Goal: Information Seeking & Learning: Find specific fact

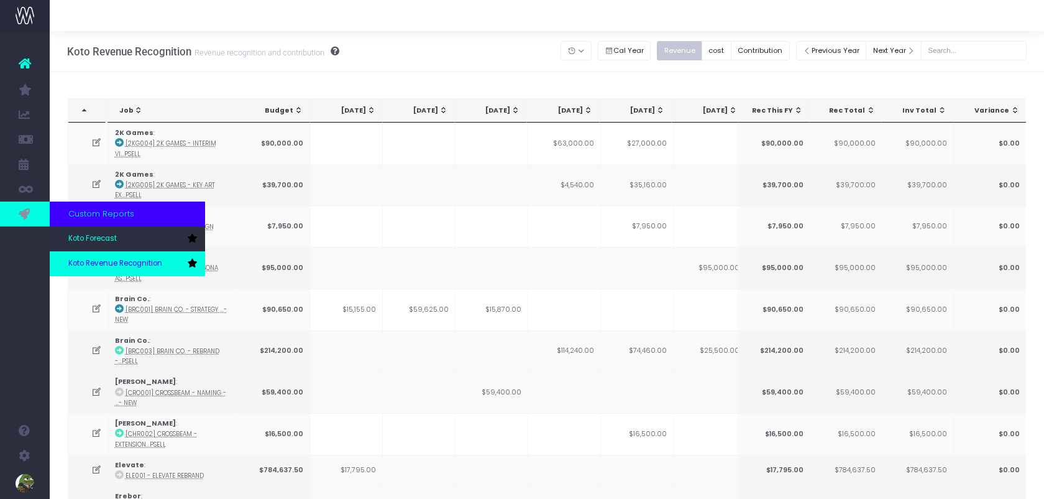
click at [111, 260] on span "Koto Revenue Recognition" at bounding box center [115, 263] width 94 height 11
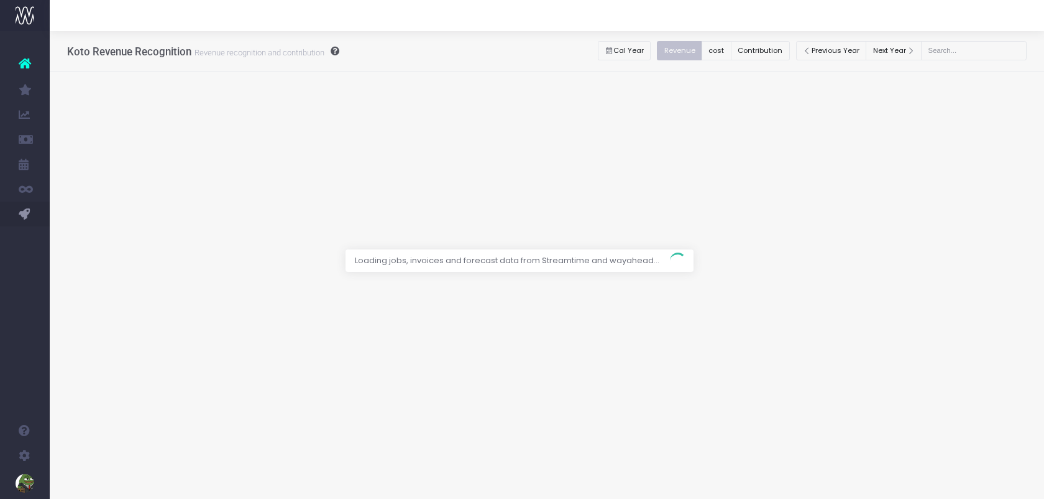
click at [785, 53] on div at bounding box center [522, 249] width 1044 height 499
click at [781, 50] on div at bounding box center [522, 249] width 1044 height 499
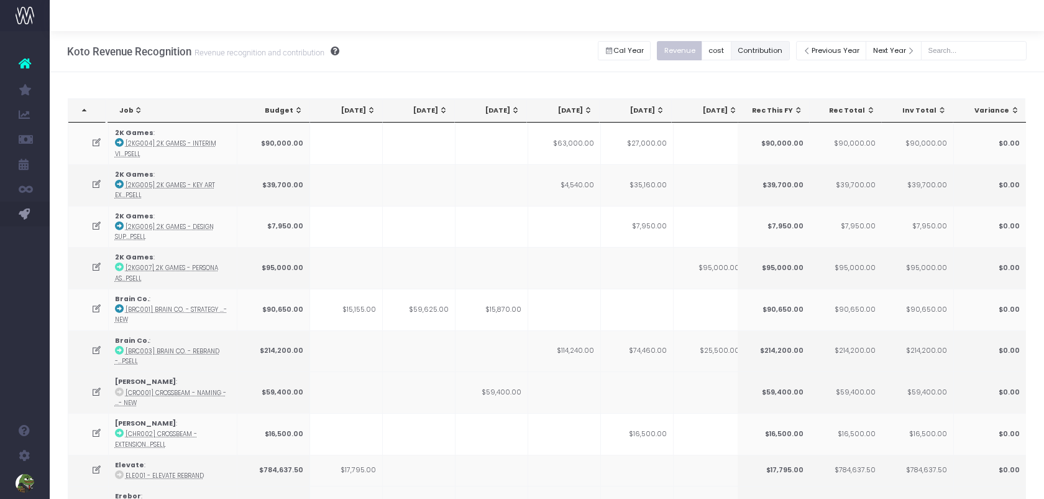
click at [778, 54] on button "Contribution" at bounding box center [760, 50] width 59 height 19
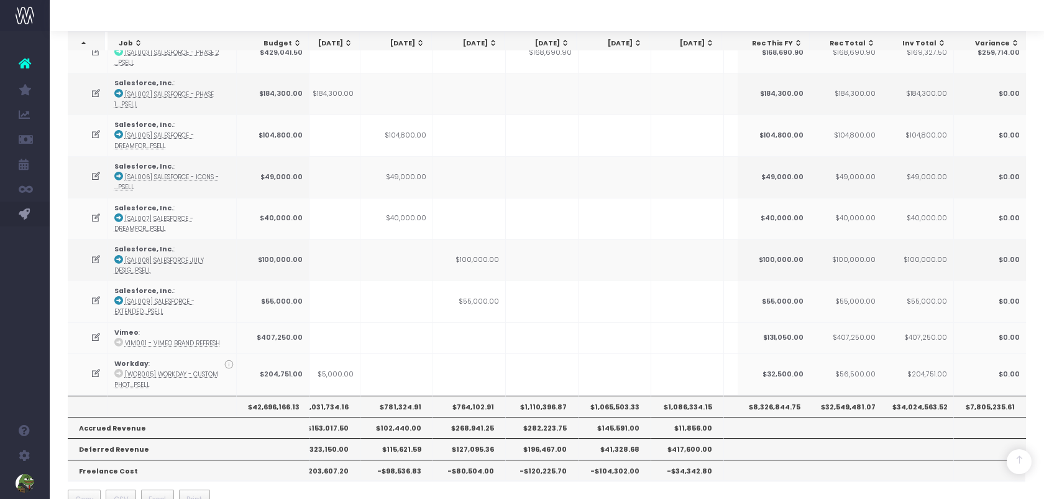
click at [630, 395] on th "$1,065,503.33" at bounding box center [615, 405] width 73 height 21
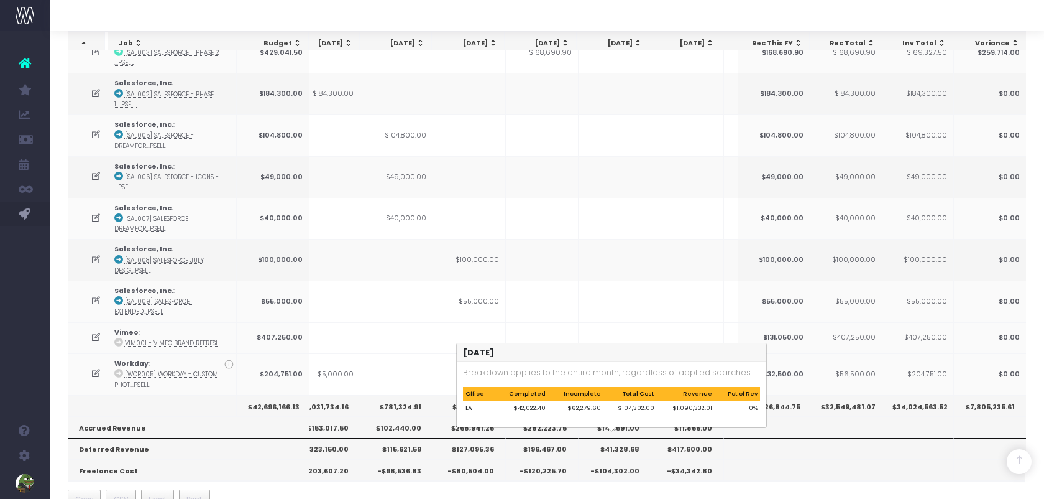
click at [622, 459] on th "-$104,302.00" at bounding box center [615, 469] width 73 height 21
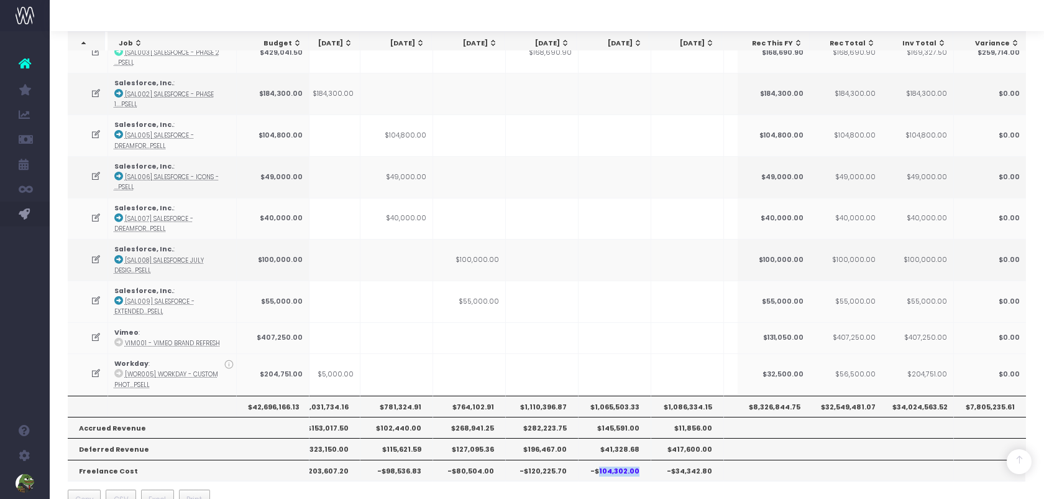
copy th "104,302.00"
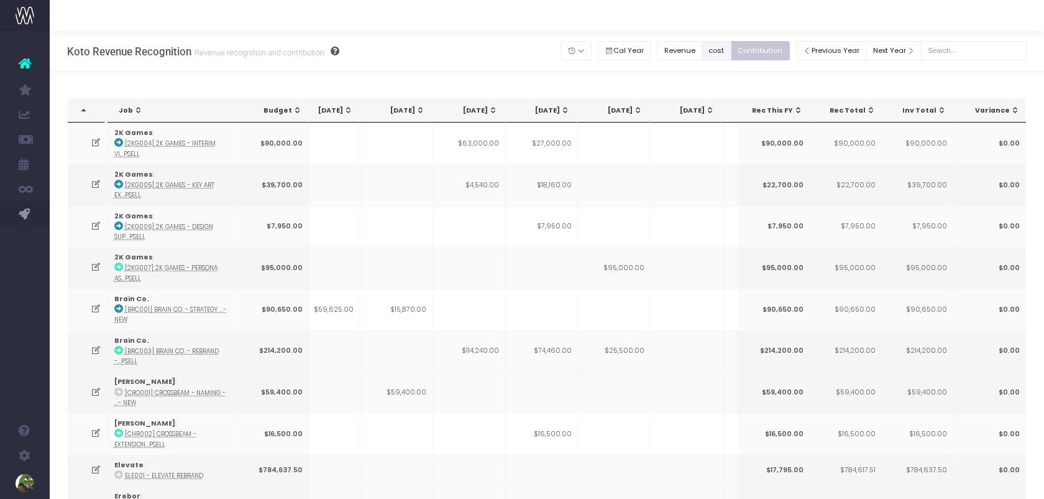
click at [723, 58] on button "cost" at bounding box center [717, 50] width 30 height 19
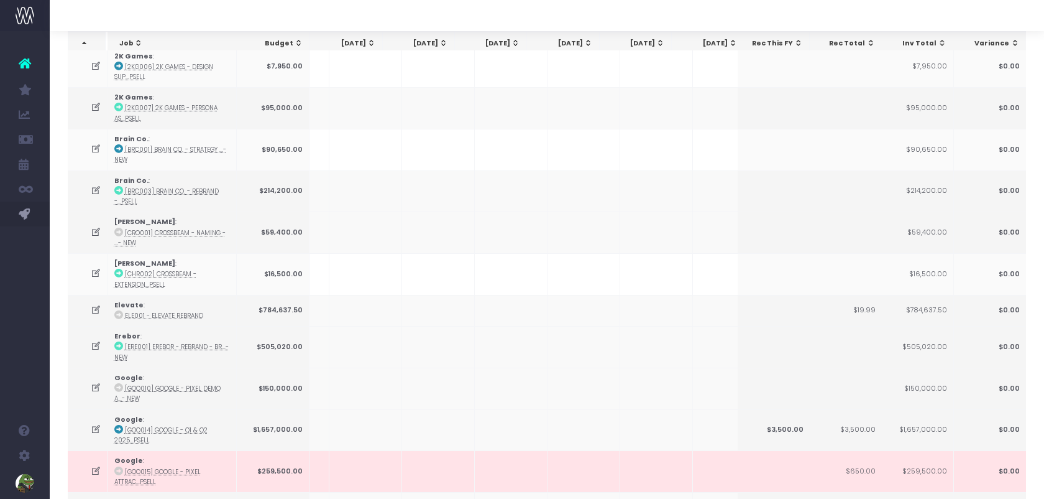
scroll to position [0, 126]
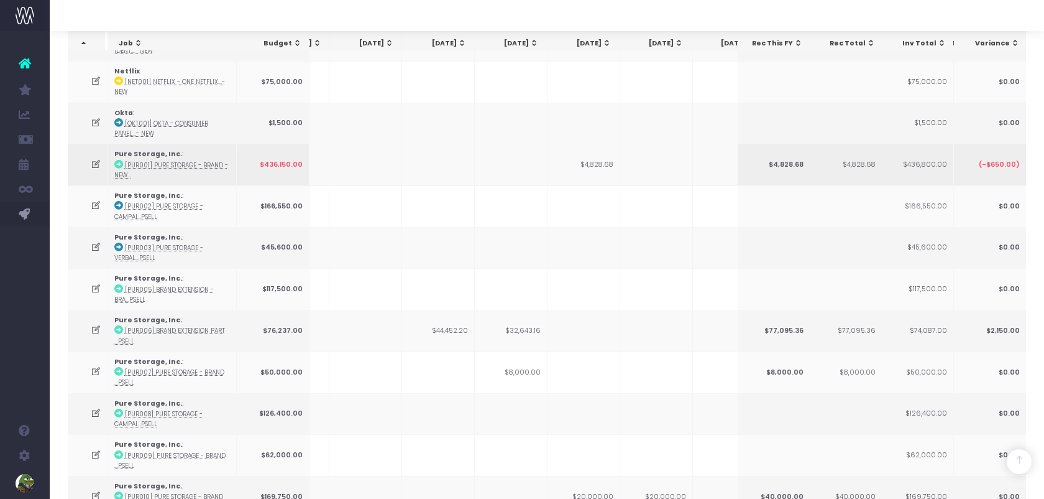
click at [592, 144] on td "$4,828.68" at bounding box center [584, 165] width 73 height 42
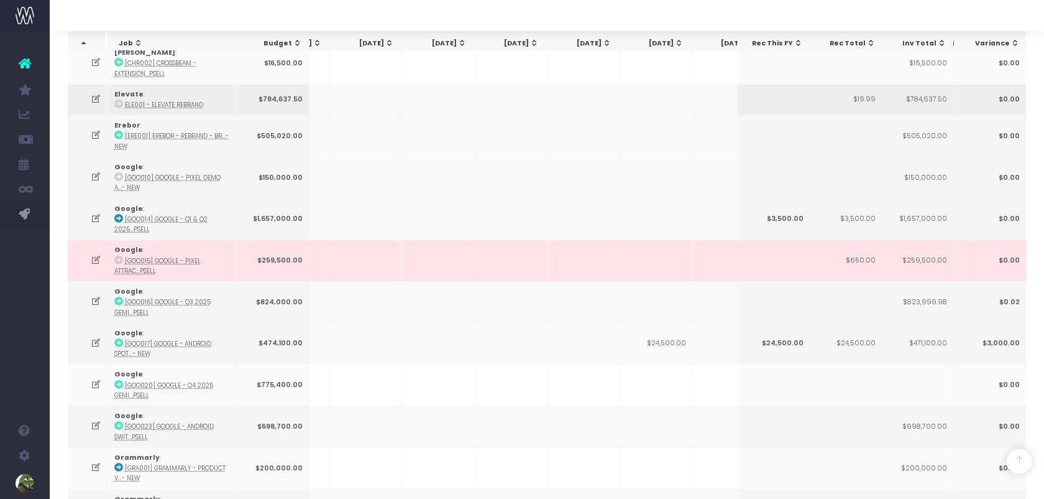
scroll to position [0, 0]
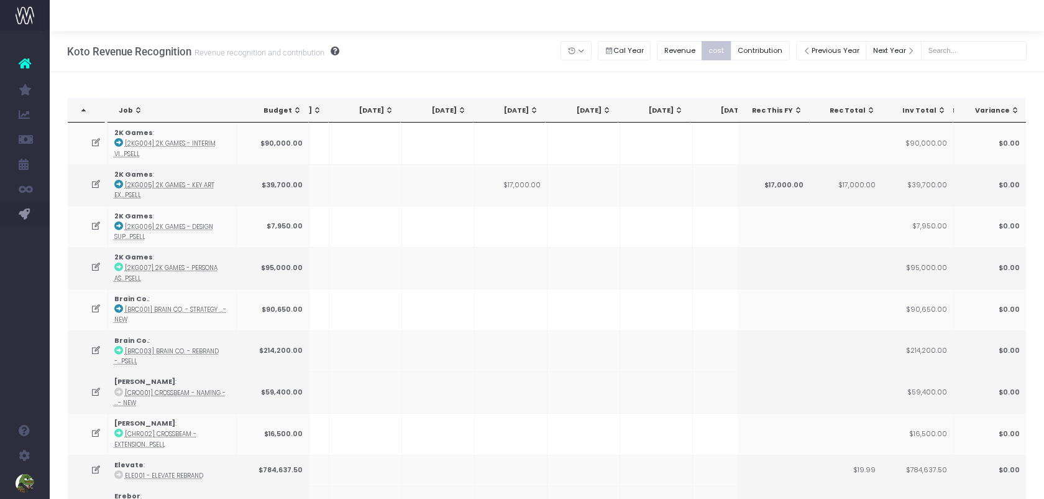
click at [790, 40] on div "Revenue cost Contribution" at bounding box center [726, 50] width 139 height 25
click at [788, 44] on button "Contribution" at bounding box center [760, 50] width 59 height 19
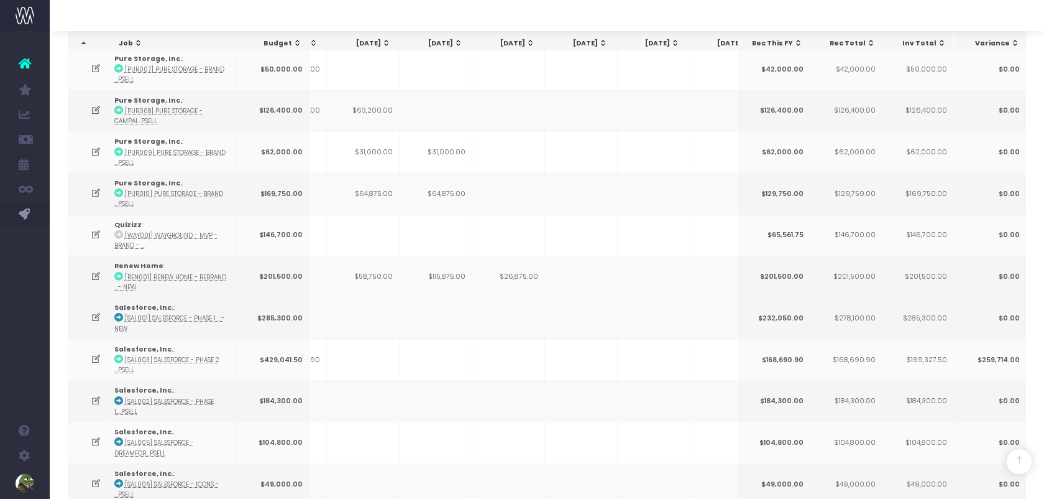
scroll to position [1729, 0]
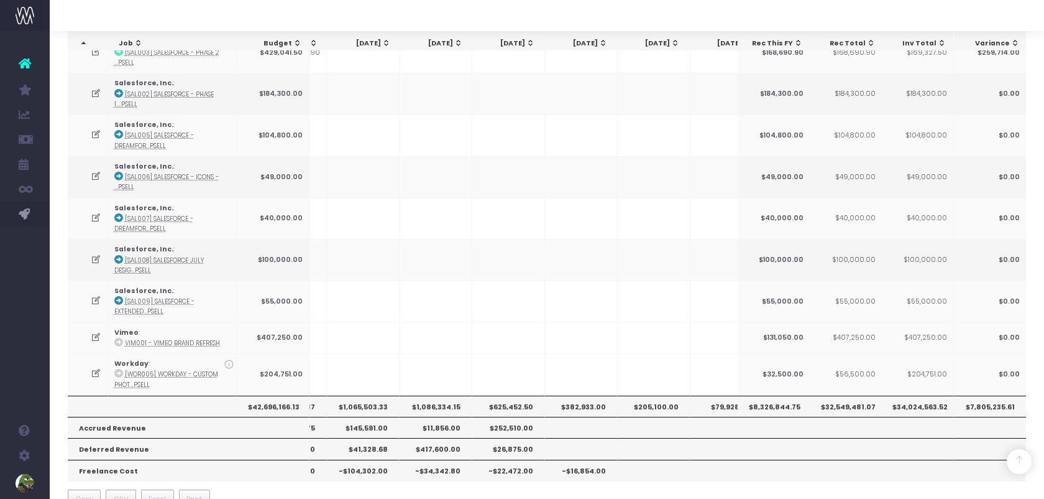
click at [359, 395] on th "$1,065,503.33" at bounding box center [363, 405] width 73 height 21
copy th "1,065,503.33"
